Goal: Information Seeking & Learning: Understand process/instructions

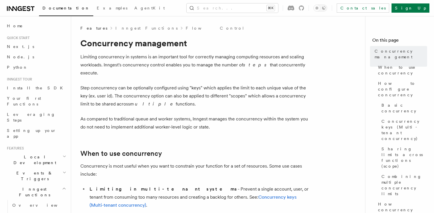
click at [149, 87] on p "Step concurrency can be optionally configured using "keys" which applies the li…" at bounding box center [195, 96] width 230 height 24
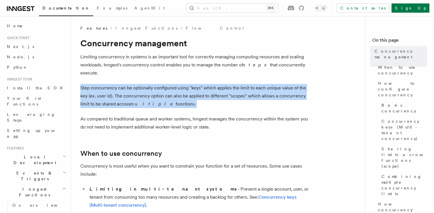
click at [149, 87] on p "Step concurrency can be optionally configured using "keys" which applies the li…" at bounding box center [195, 96] width 230 height 24
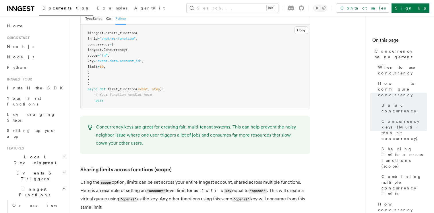
scroll to position [579, 0]
click at [157, 188] on code ""account"" at bounding box center [156, 190] width 20 height 5
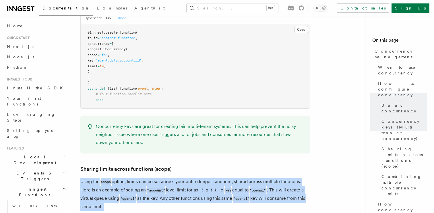
click at [157, 188] on code ""account"" at bounding box center [156, 190] width 20 height 5
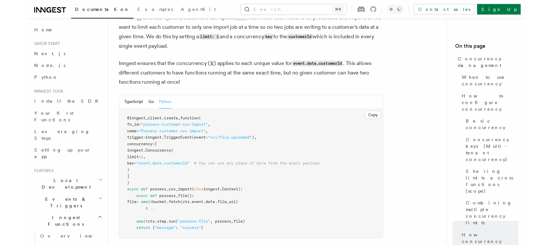
scroll to position [2274, 0]
